Goal: Information Seeking & Learning: Stay updated

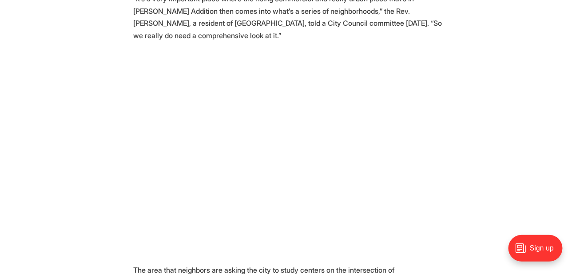
scroll to position [516, 0]
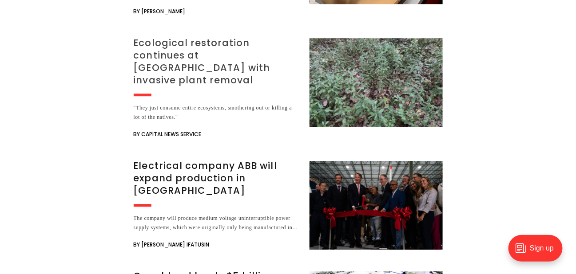
scroll to position [1832, 0]
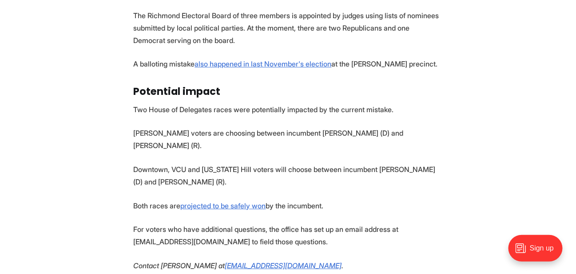
scroll to position [1011, 0]
